Goal: Feedback & Contribution: Contribute content

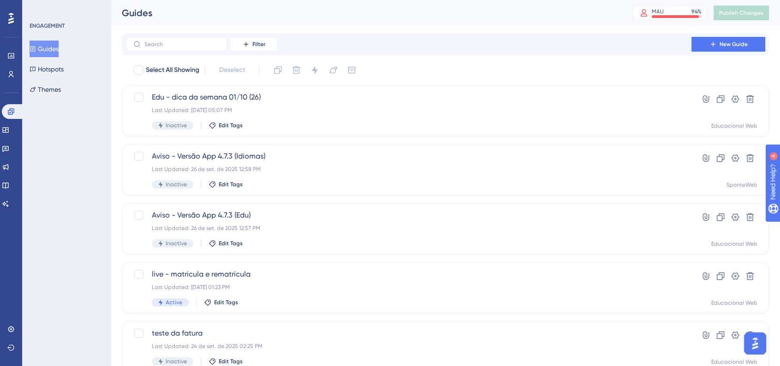
click at [81, 205] on div "ENGAGEMENT Guides Hotspots Themes" at bounding box center [66, 183] width 89 height 366
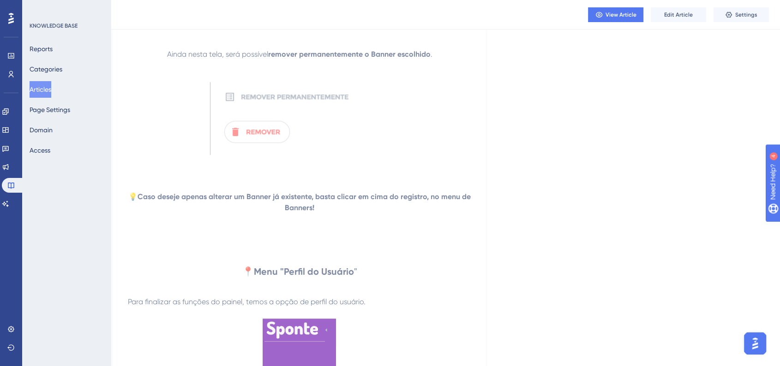
scroll to position [14772, 9]
click at [51, 83] on button "Articles" at bounding box center [41, 89] width 22 height 17
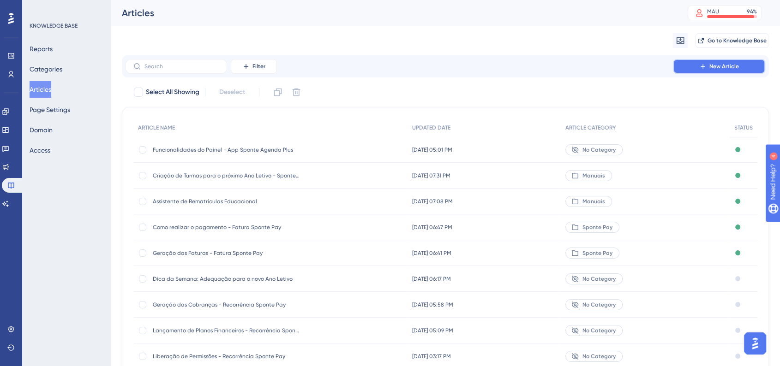
click at [719, 67] on span "New Article" at bounding box center [724, 66] width 30 height 7
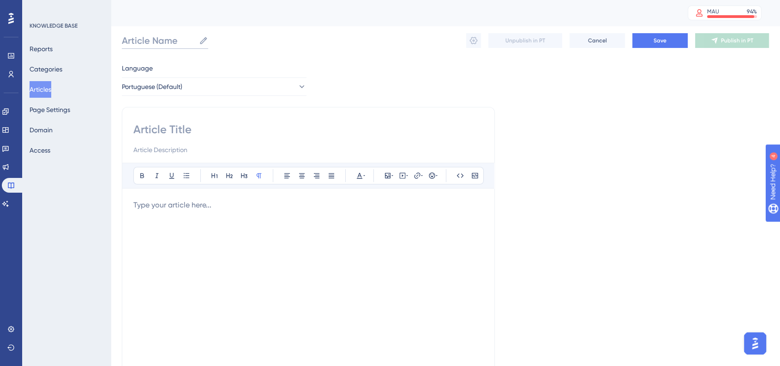
click at [162, 46] on input "Article Name" at bounding box center [158, 40] width 73 height 13
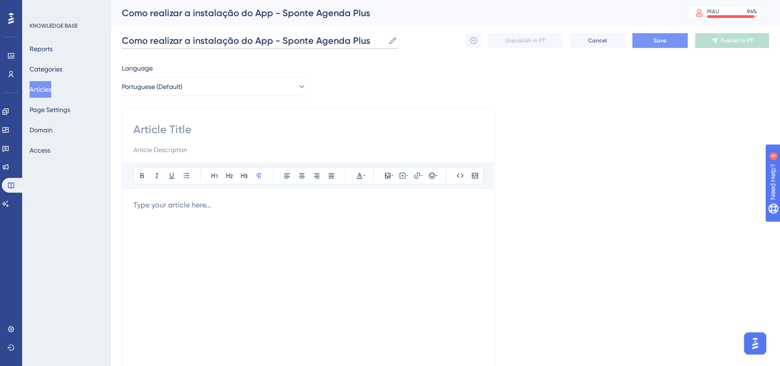
type input "Como realizar a instalação do App - Sponte Agenda Plus"
click at [655, 38] on span "Save" at bounding box center [659, 40] width 13 height 7
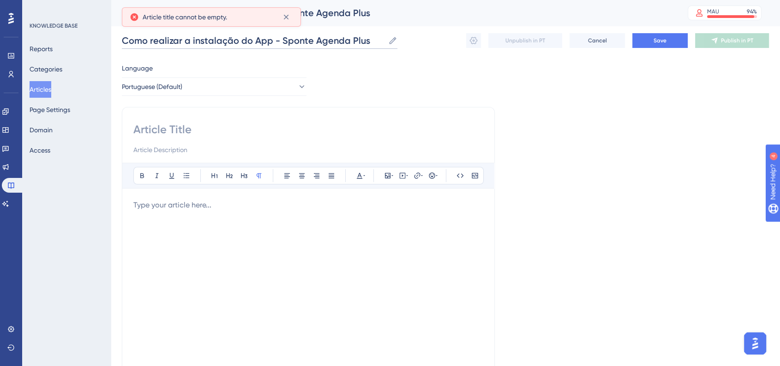
click at [333, 42] on input "Como realizar a instalação do App - Sponte Agenda Plus" at bounding box center [253, 40] width 263 height 13
click at [308, 126] on input at bounding box center [308, 129] width 350 height 15
paste input "Como realizar a instalação do App - Sponte Agenda Plus"
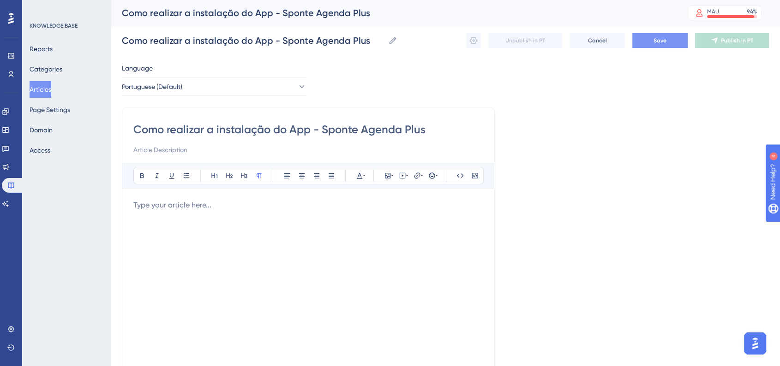
type input "Como realizar a instalação do App - Sponte Agenda Plus"
click at [658, 44] on span "Save" at bounding box center [659, 40] width 13 height 7
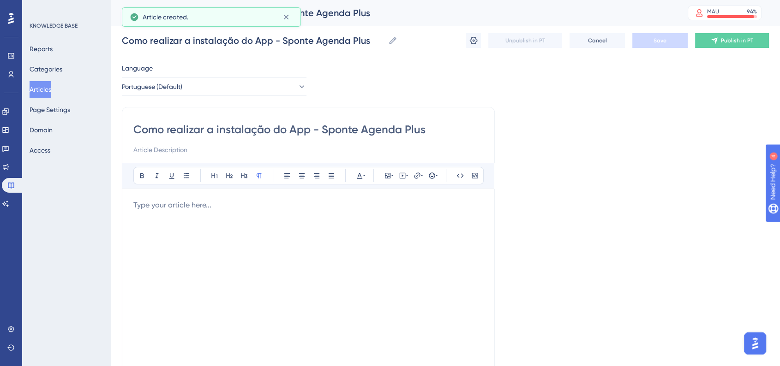
click at [51, 87] on button "Articles" at bounding box center [41, 89] width 22 height 17
